Goal: Task Accomplishment & Management: Use online tool/utility

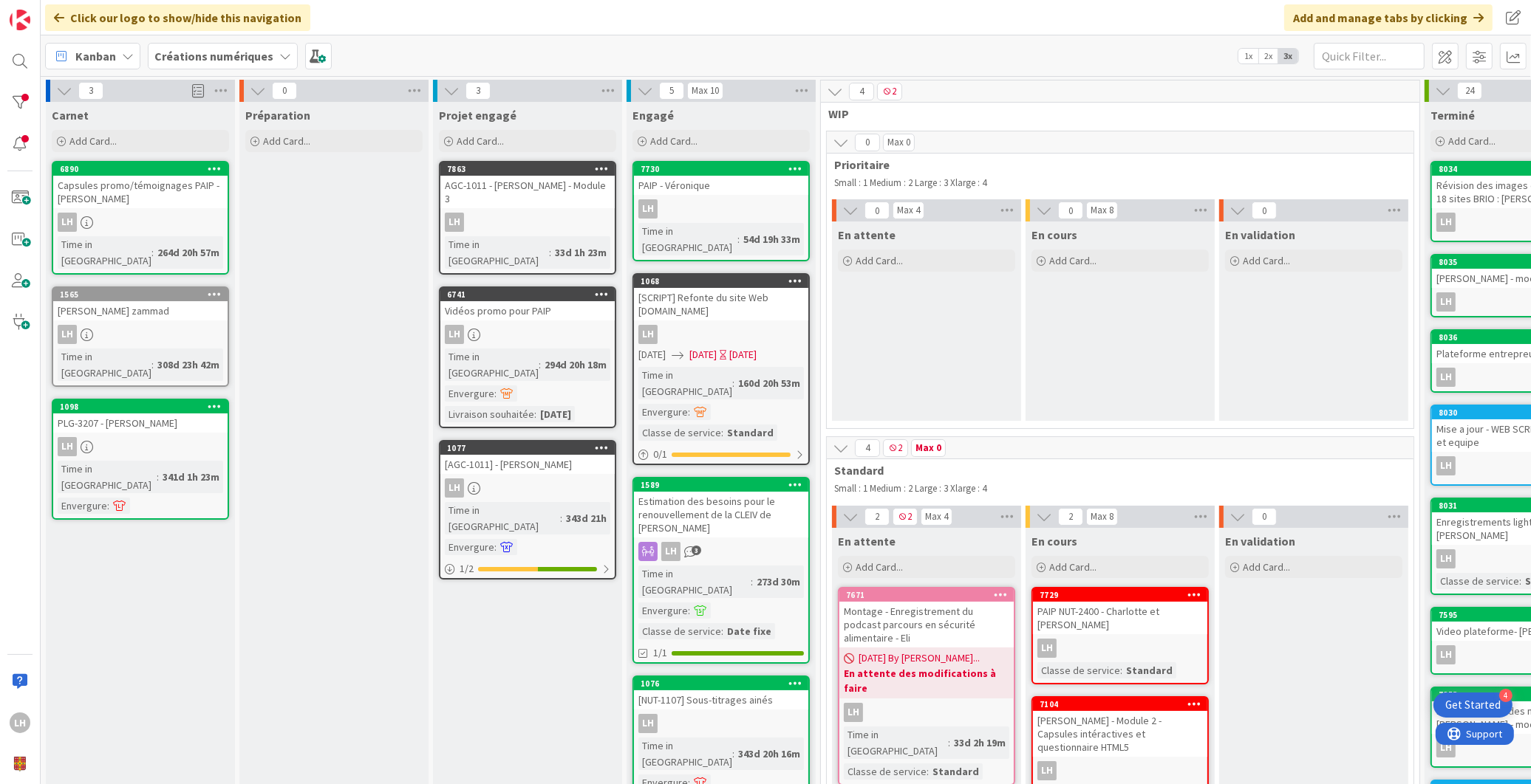
scroll to position [386, 178]
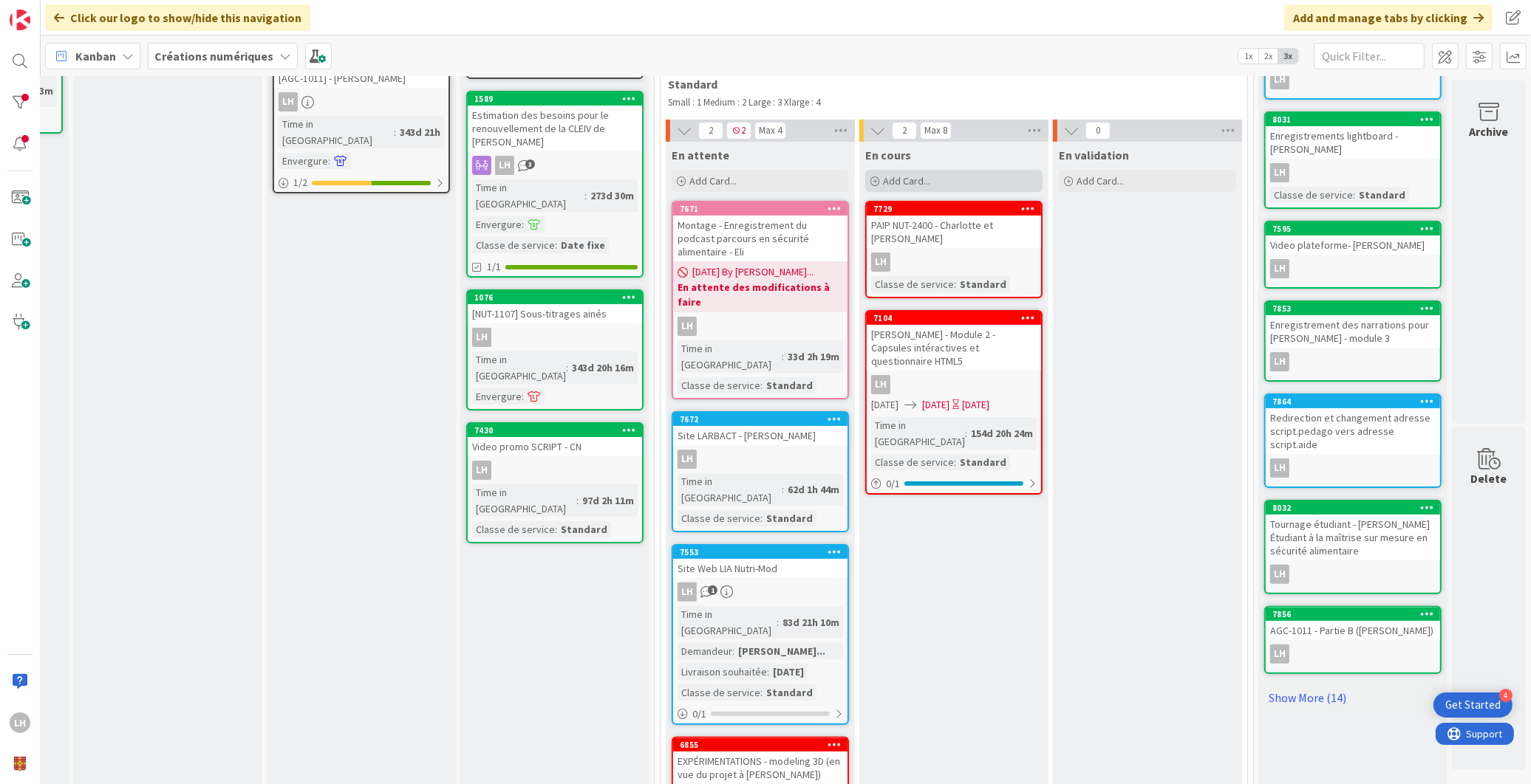
click at [877, 171] on div "Add Card..." at bounding box center [954, 181] width 177 height 22
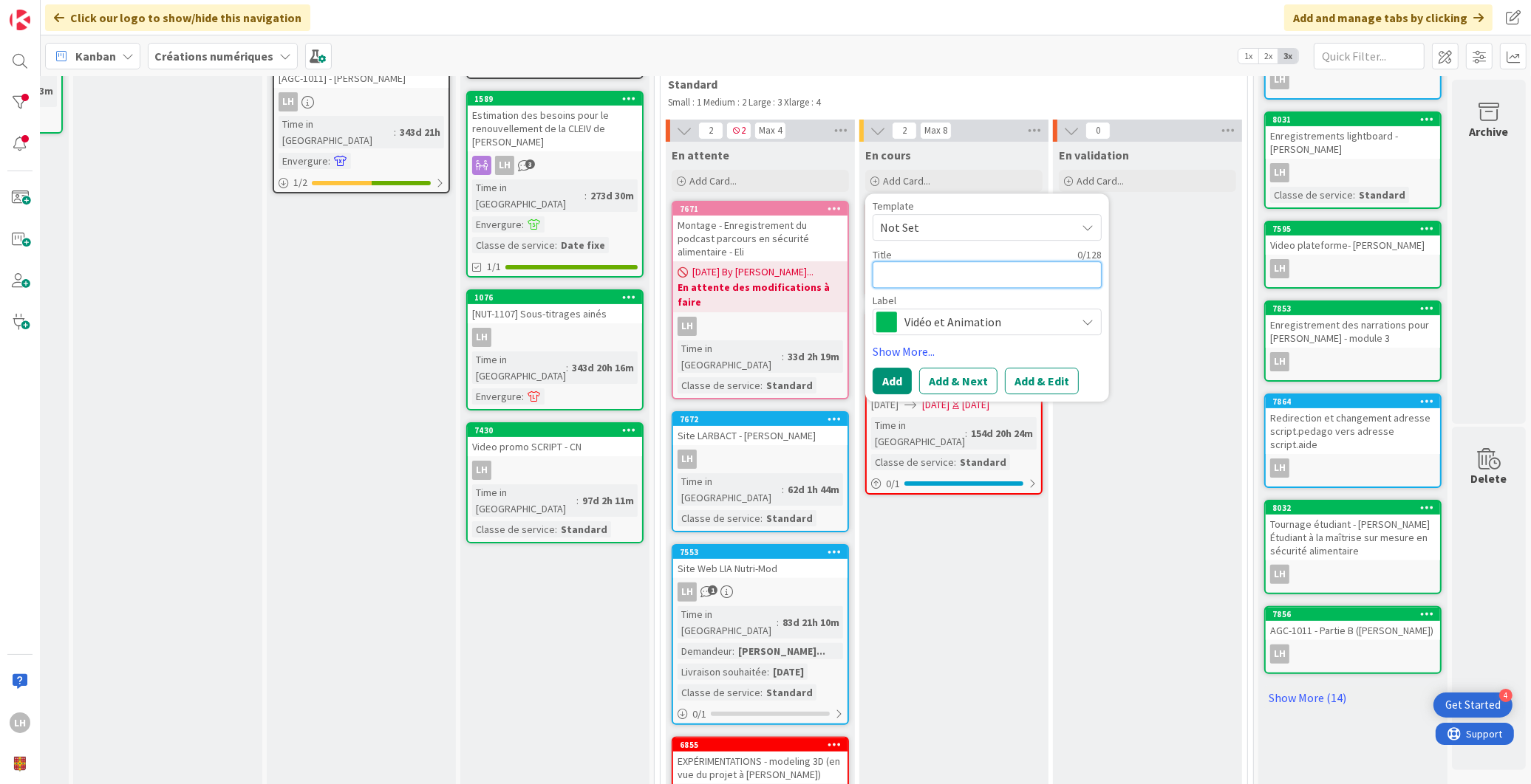
type textarea "P"
type textarea "x"
type textarea "Ph"
type textarea "x"
type textarea "Pho"
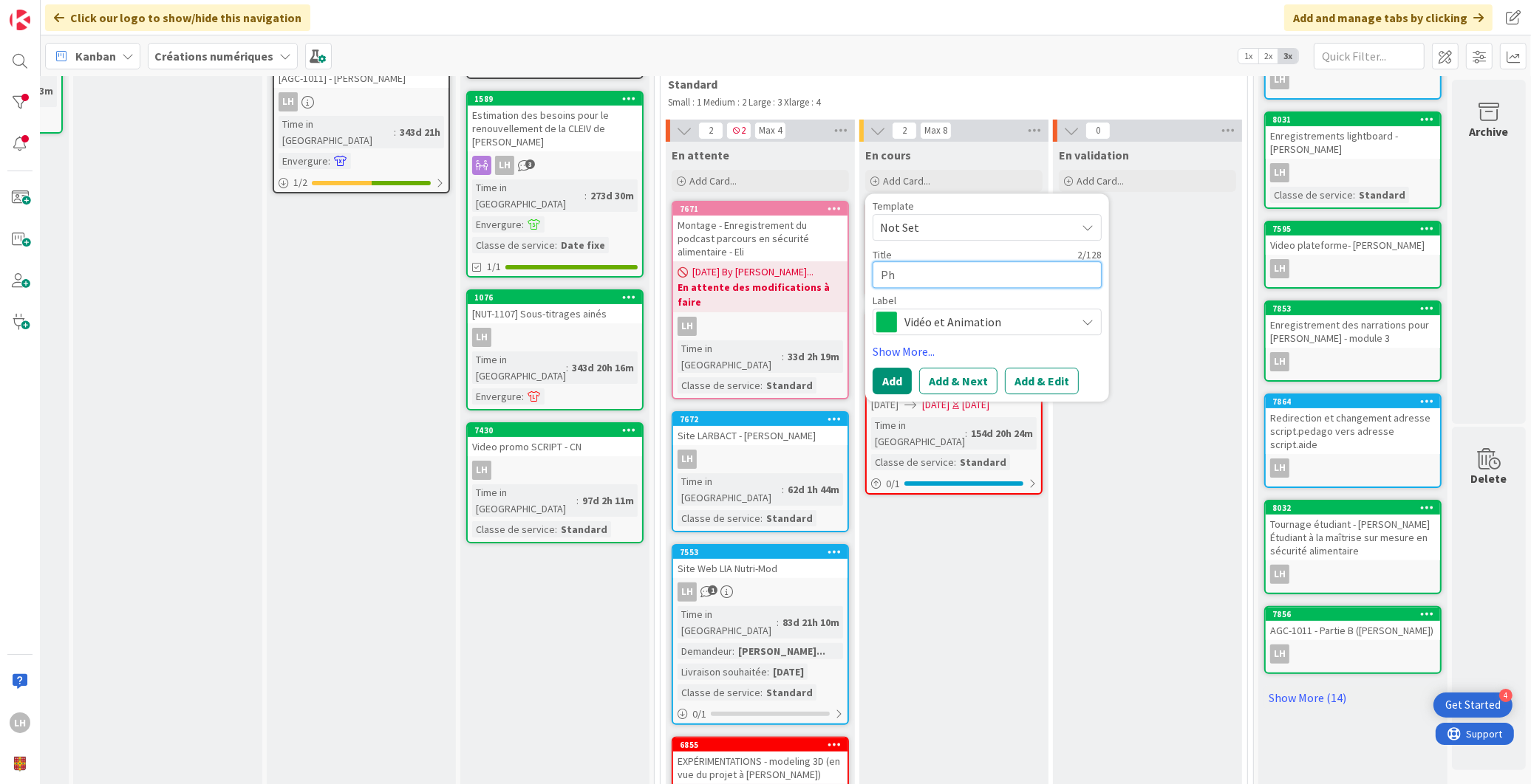
type textarea "x"
type textarea "Phot"
type textarea "x"
type textarea "Photo"
type textarea "x"
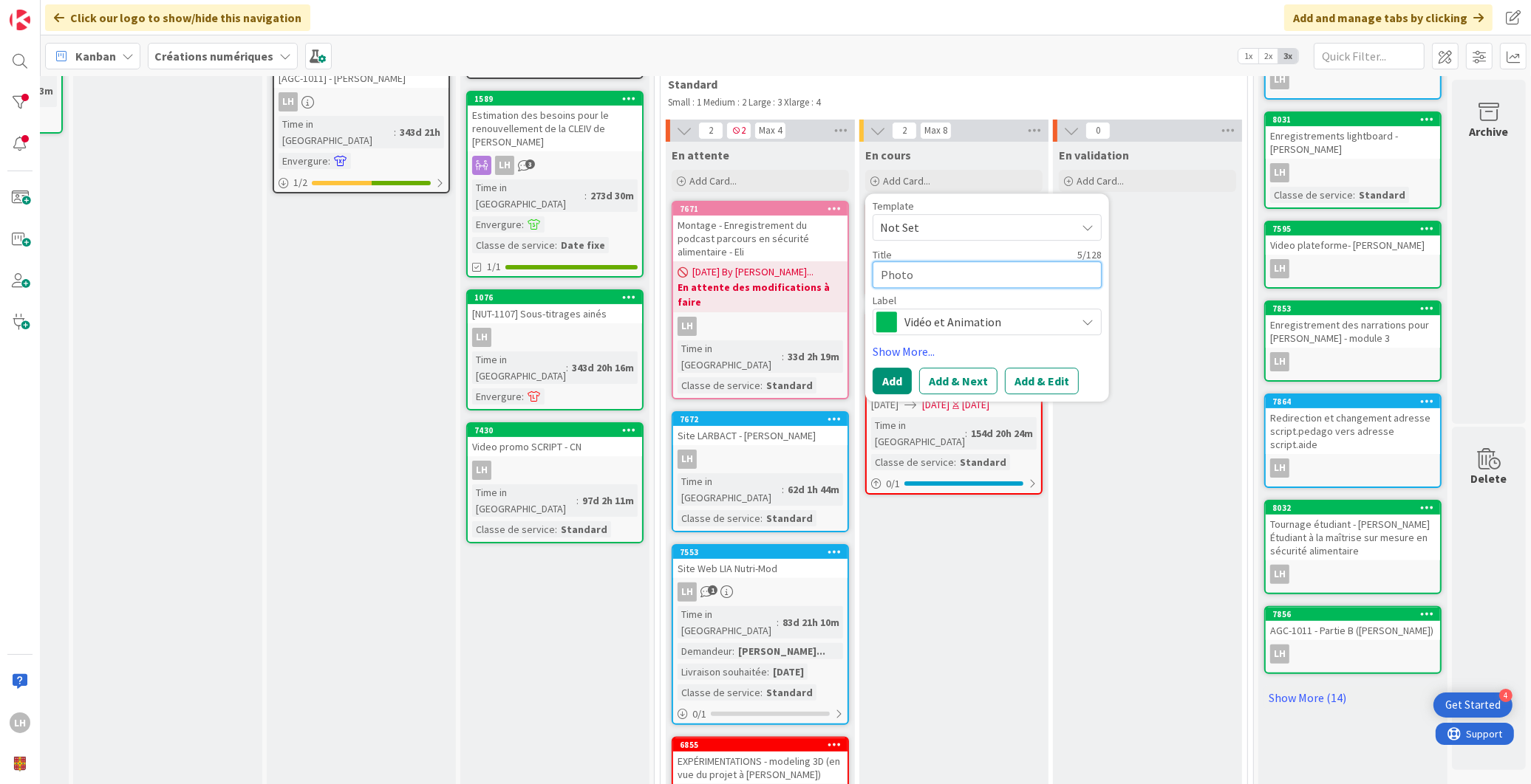
type textarea "Photo"
type textarea "x"
type textarea "Photo F"
type textarea "x"
type textarea "Photo Fr"
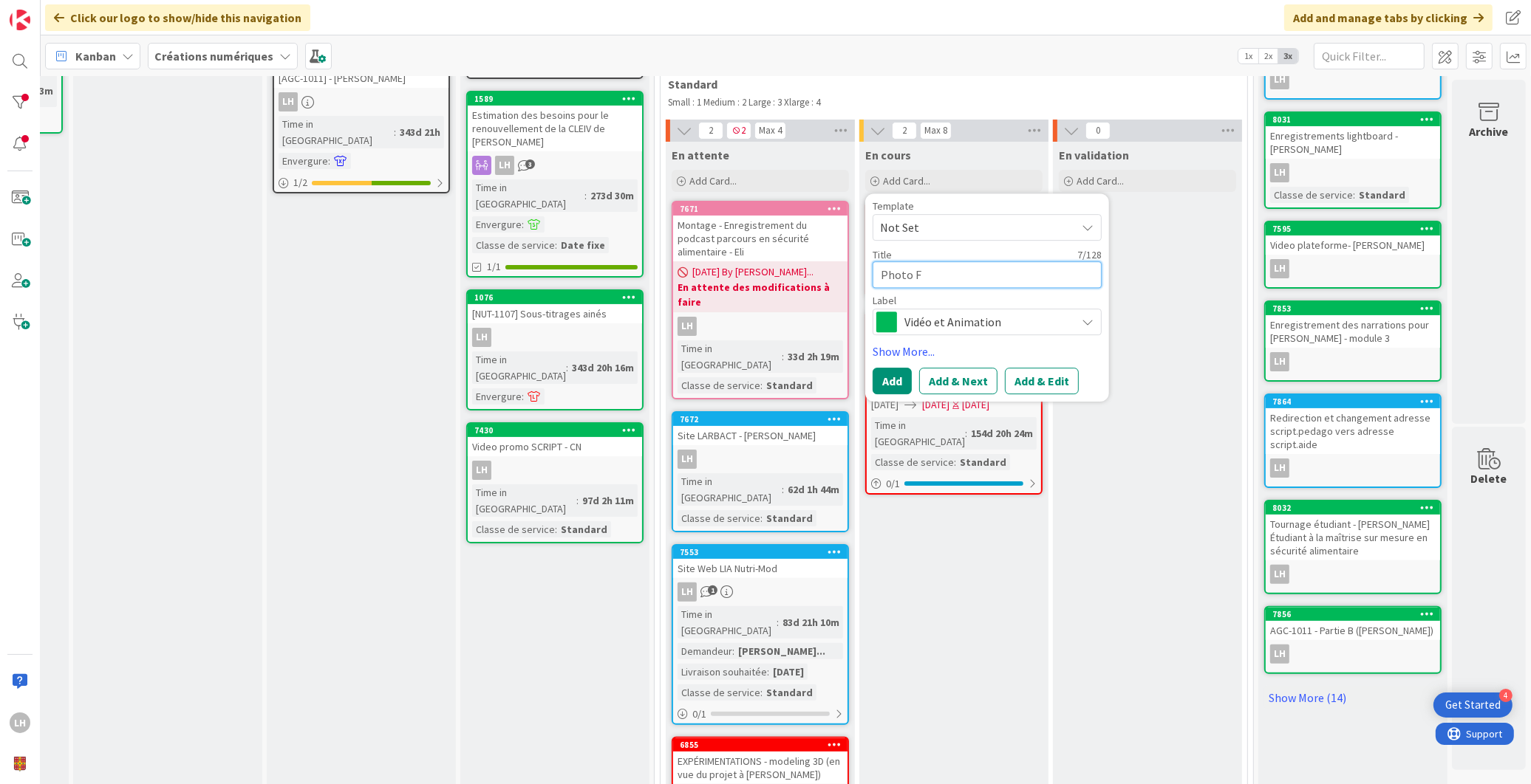
type textarea "x"
type textarea "Photo Fre"
type textarea "x"
type textarea "Photo [PERSON_NAME]"
type textarea "x"
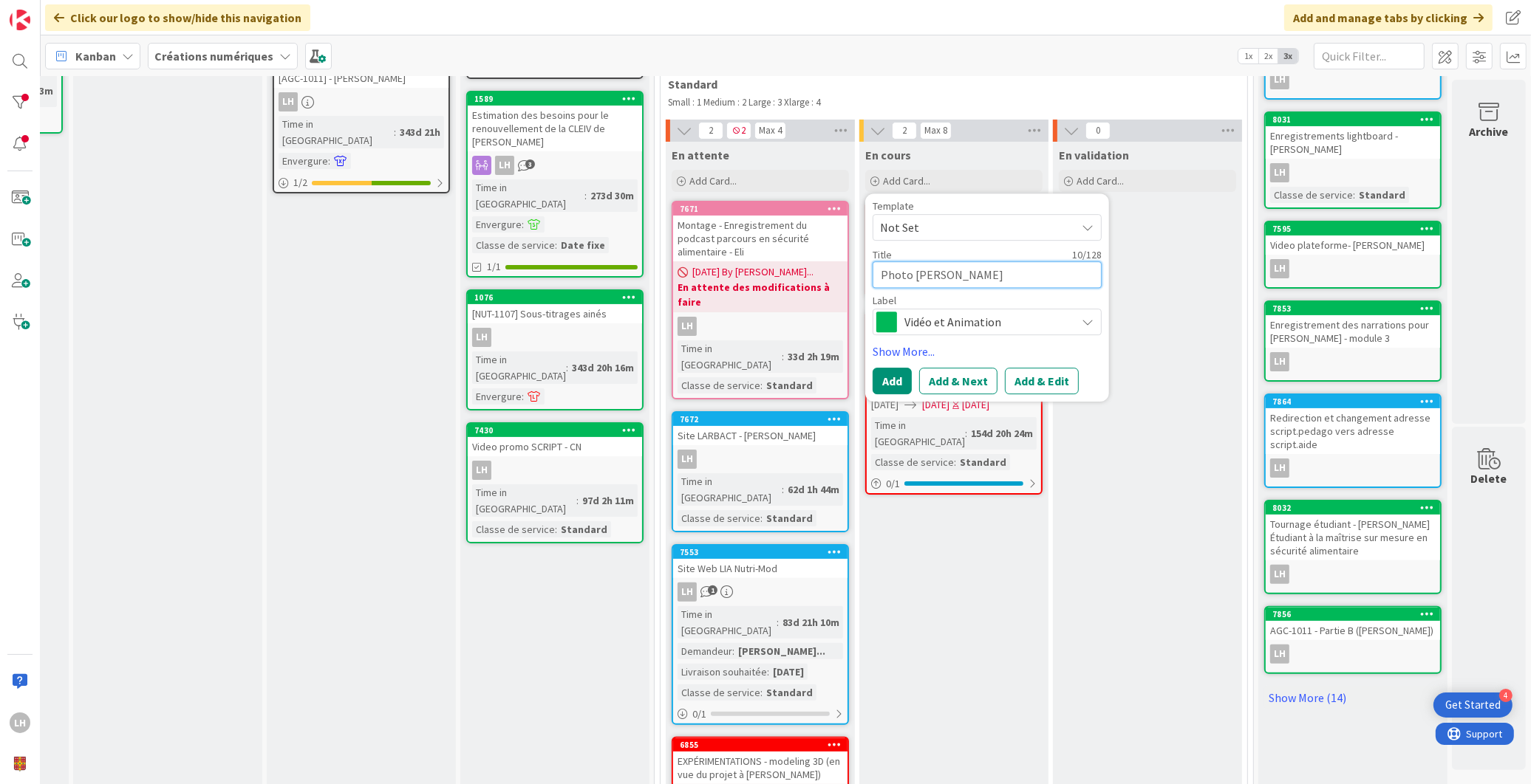
type textarea "Photo Frede"
type textarea "x"
type textarea "Photo Freder"
type textarea "x"
type textarea "Photo [PERSON_NAME]"
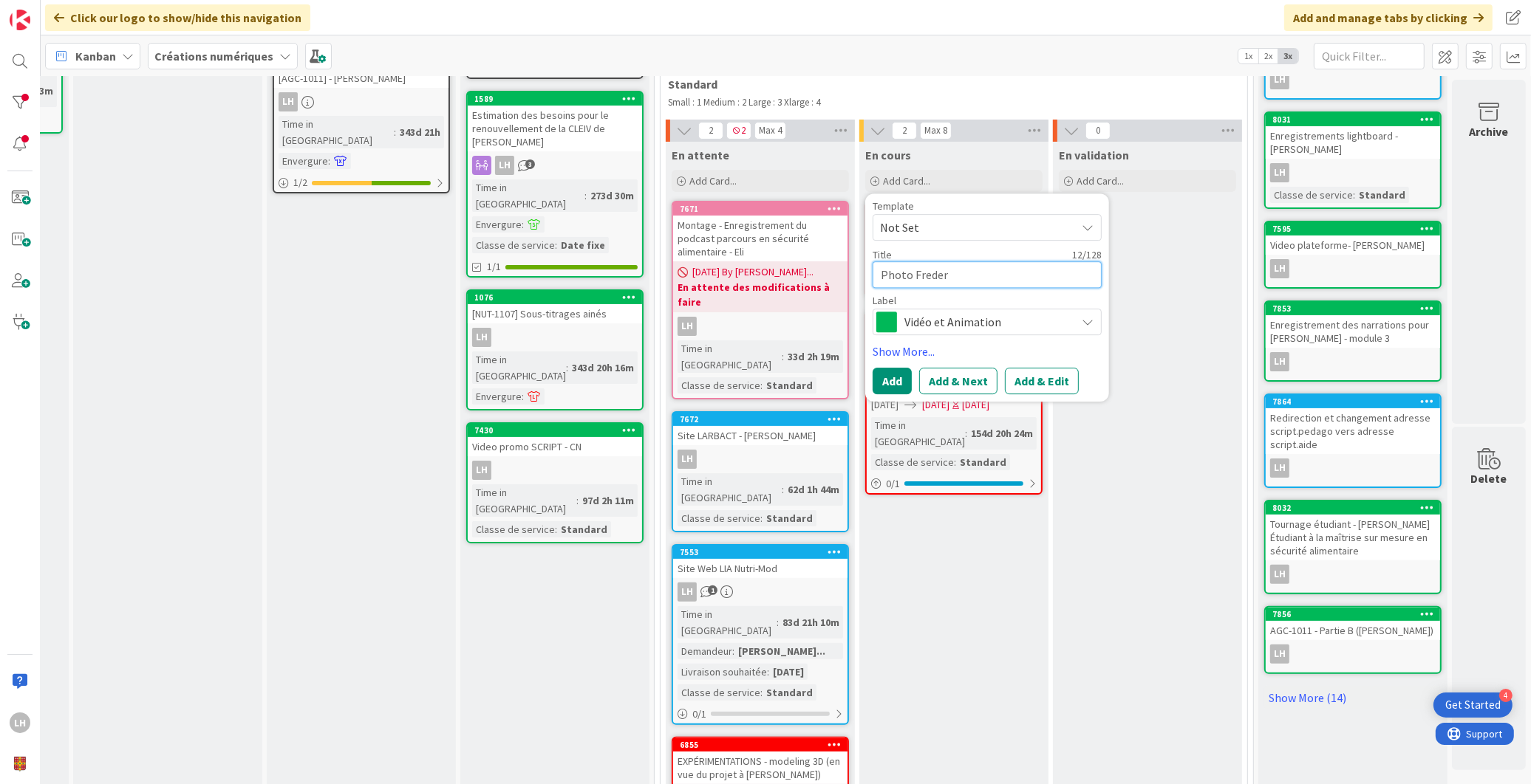
type textarea "x"
type textarea "Photo [PERSON_NAME]"
type textarea "x"
type textarea "Photo [PERSON_NAME]"
type textarea "x"
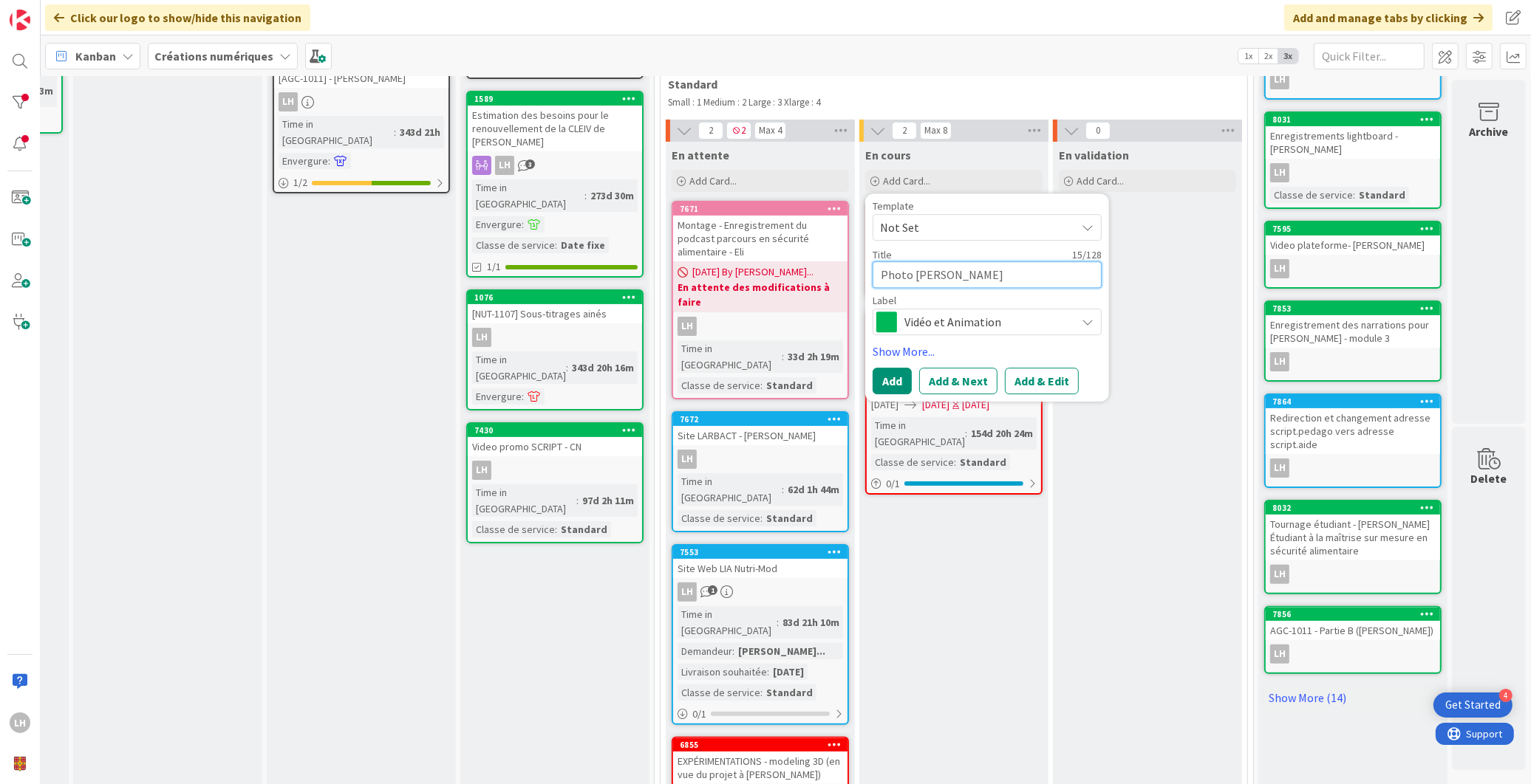
type textarea "Photo [PERSON_NAME]"
type textarea "x"
type textarea "Photo [PERSON_NAME]"
type textarea "x"
type textarea "Photo [PERSON_NAME]"
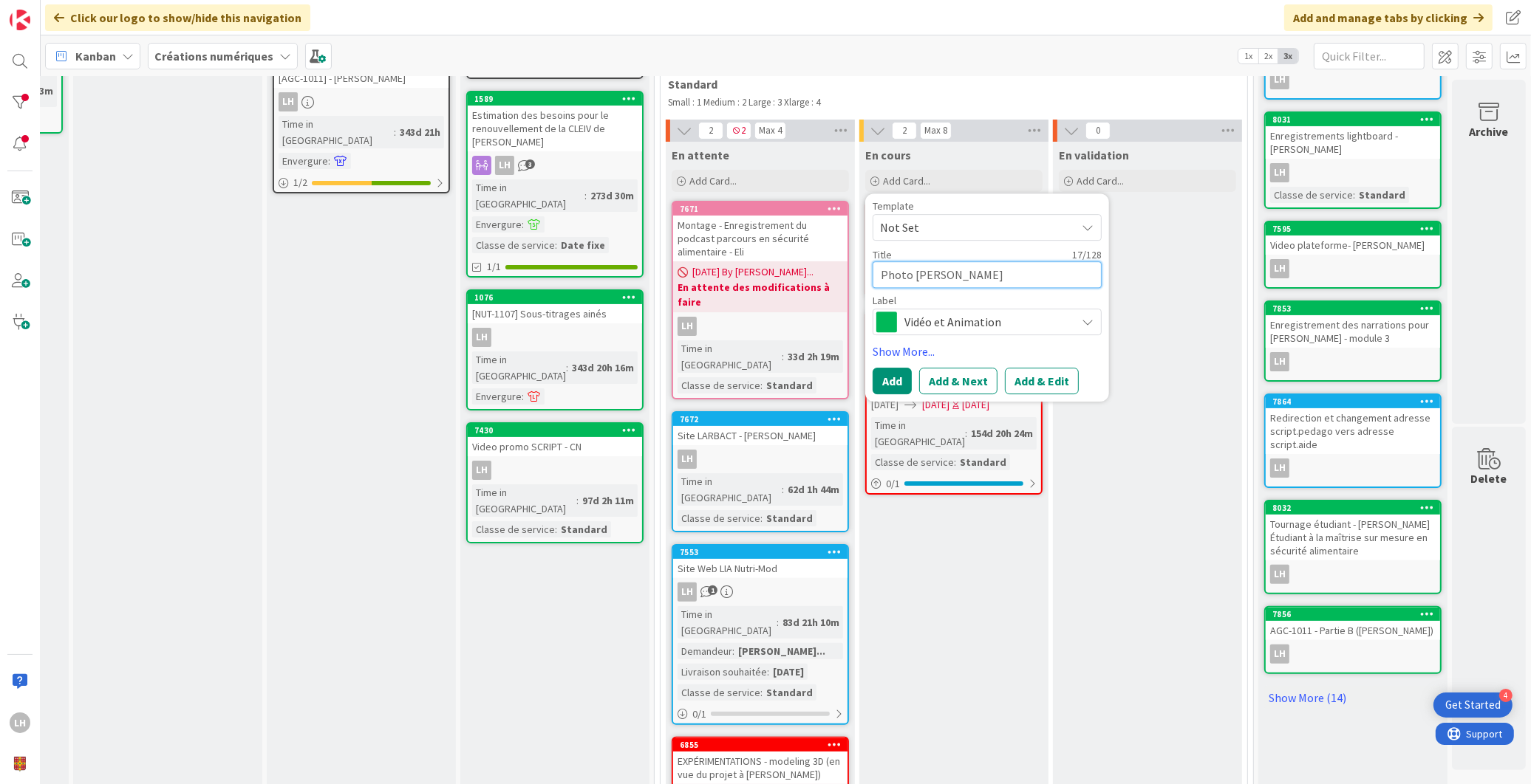
type textarea "x"
type textarea "Photo [PERSON_NAME]"
type textarea "x"
type textarea "Photo [PERSON_NAME]"
click at [931, 316] on span "Vidéo et Animation" at bounding box center [986, 322] width 164 height 21
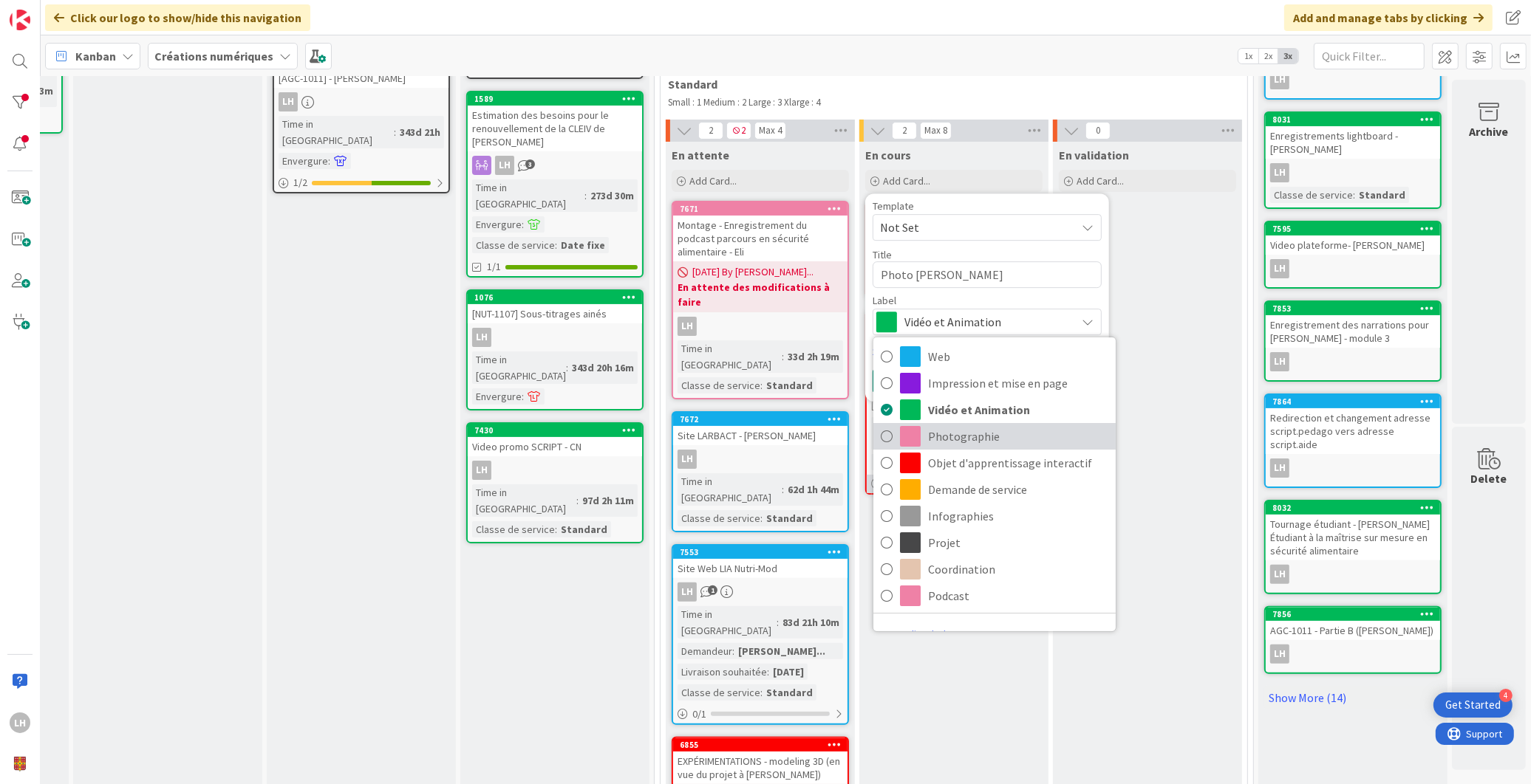
click at [941, 434] on span "Photographie" at bounding box center [1018, 437] width 180 height 22
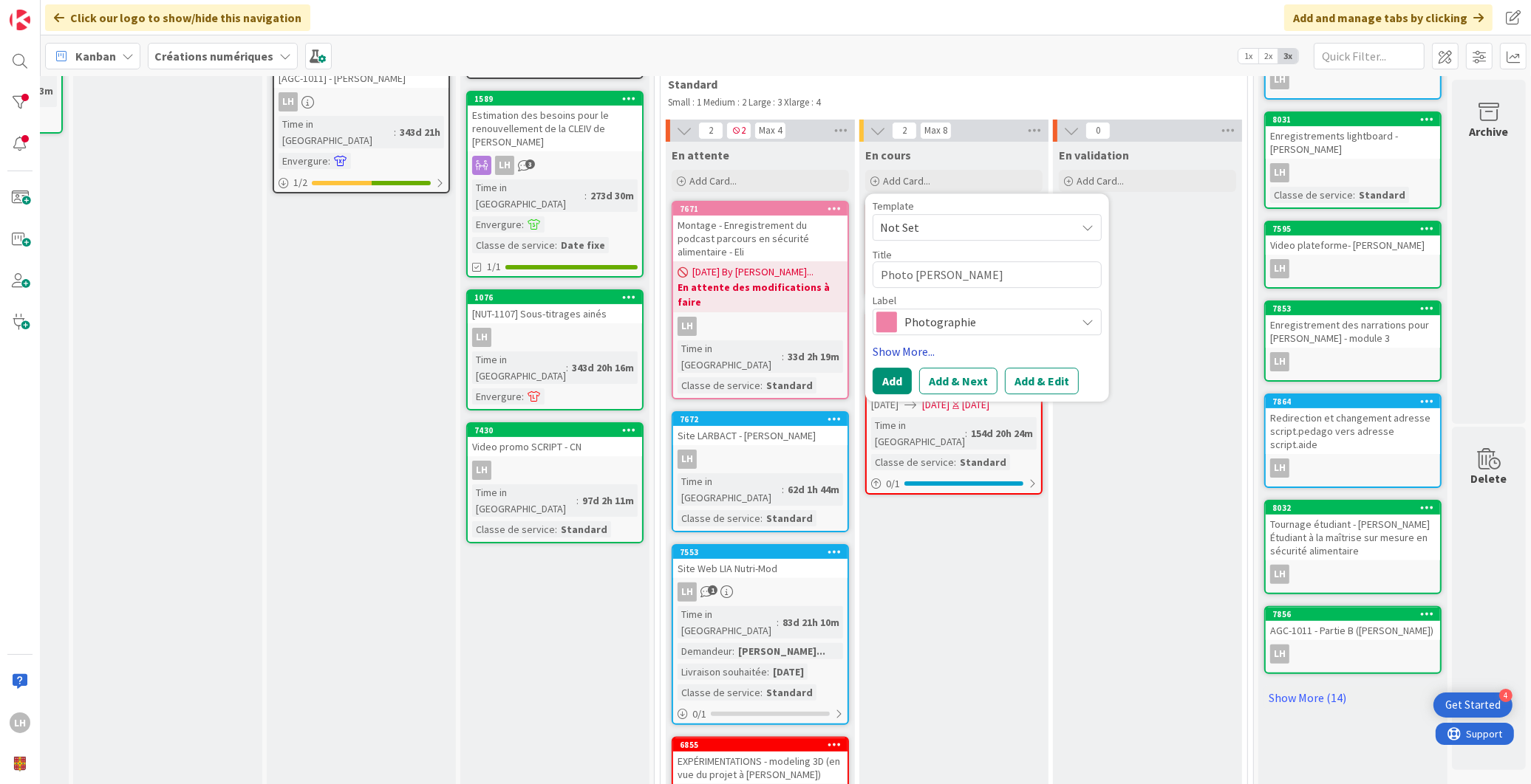
click at [906, 350] on link "Show More..." at bounding box center [987, 352] width 229 height 18
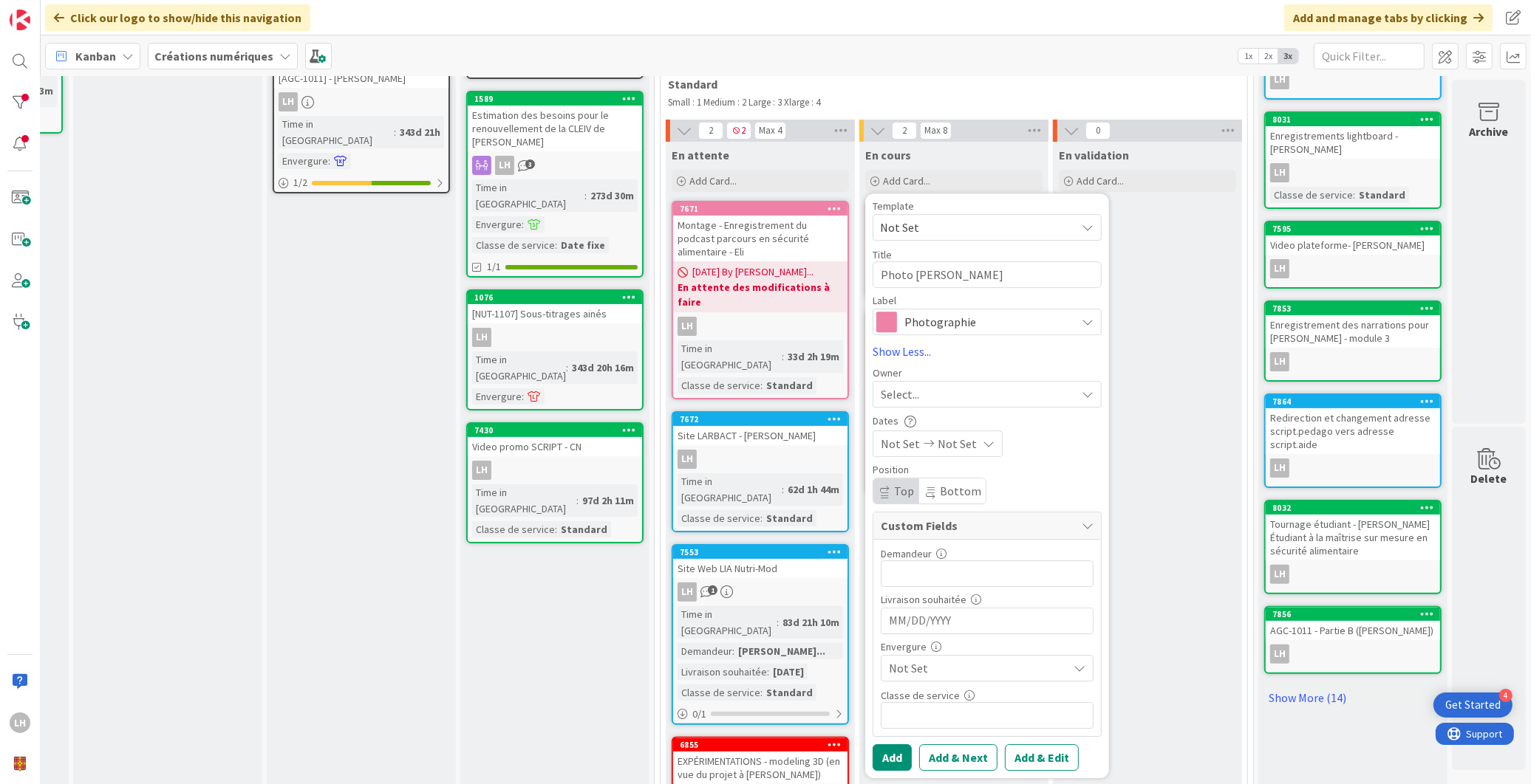
click at [909, 386] on div "Select..." at bounding box center [978, 395] width 195 height 18
click at [932, 519] on span "[PERSON_NAME]" at bounding box center [965, 519] width 72 height 22
type textarea "x"
click at [880, 763] on button "Add" at bounding box center [892, 757] width 39 height 27
